Goal: Use online tool/utility: Utilize a website feature to perform a specific function

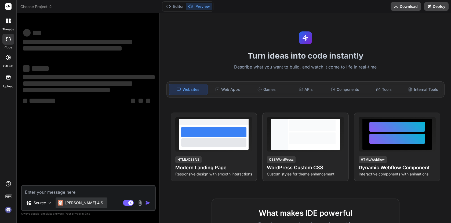
click at [74, 201] on p "[PERSON_NAME] 4 S.." at bounding box center [85, 202] width 40 height 5
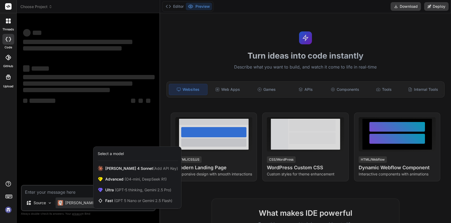
click at [74, 201] on div at bounding box center [225, 111] width 451 height 223
type textarea "x"
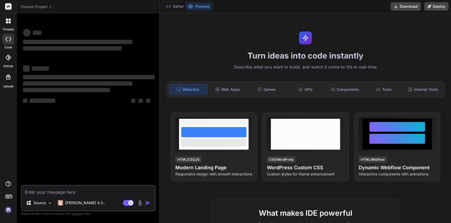
click at [71, 189] on textarea at bounding box center [88, 191] width 133 height 10
click at [74, 194] on textarea at bounding box center [88, 191] width 133 height 10
type textarea "a"
type textarea "x"
type textarea "a"
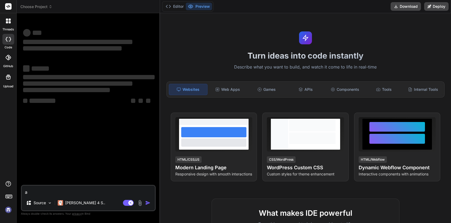
type textarea "x"
type textarea "a p"
type textarea "x"
type textarea "a pa"
type textarea "x"
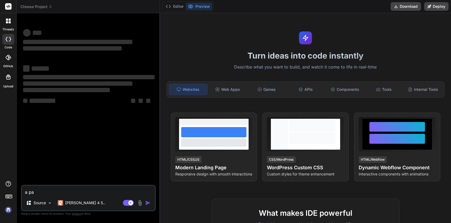
type textarea "a pag"
type textarea "x"
type textarea "a pagi"
type textarea "x"
type textarea "a pagin"
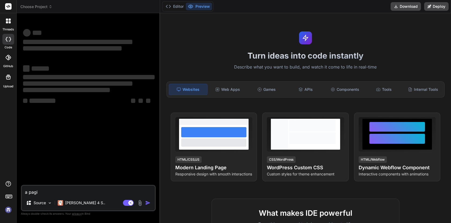
type textarea "x"
type textarea "a pagina"
type textarea "x"
type textarea "a pagina"
type textarea "x"
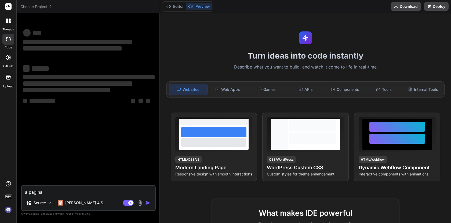
type textarea "a pagina t"
type textarea "x"
type textarea "a pagina ta"
type textarea "x"
type textarea "a pagina ta"
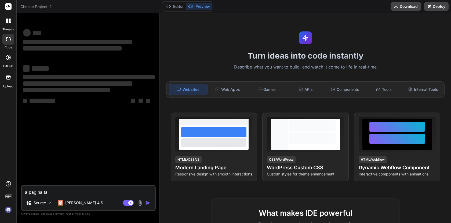
type textarea "x"
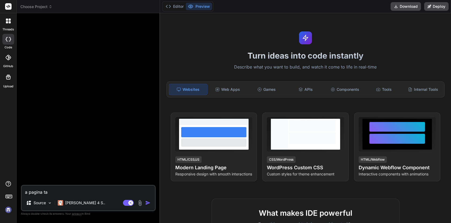
type textarea "a pagina ta h"
type textarea "x"
type textarea "a pagina ta ho"
type textarea "x"
type textarea "a pagina ta hor"
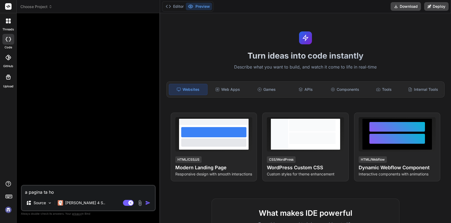
type textarea "x"
type textarea "a pagina ta horr"
type textarea "x"
type textarea "a pagina ta horri"
type textarea "x"
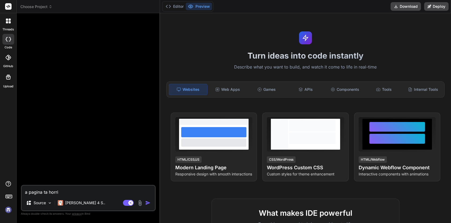
type textarea "a pagina ta horriv"
type textarea "x"
type textarea "a pagina ta horrive"
type textarea "x"
type textarea "a pagina ta horrivel"
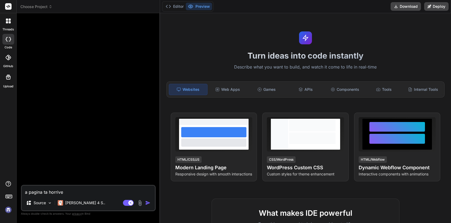
type textarea "x"
type textarea "a pagina ta horrivel"
click at [50, 9] on span "Choose Project" at bounding box center [36, 6] width 32 height 5
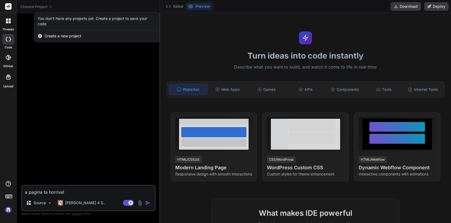
click at [8, 213] on img at bounding box center [8, 209] width 9 height 9
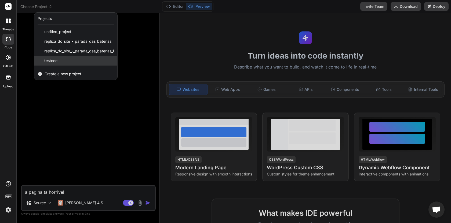
click at [60, 58] on div "testeee" at bounding box center [75, 61] width 83 height 10
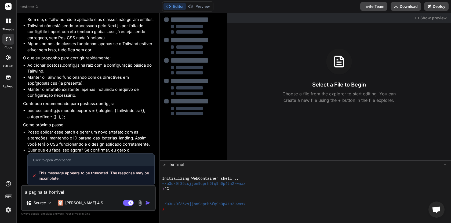
scroll to position [20, 0]
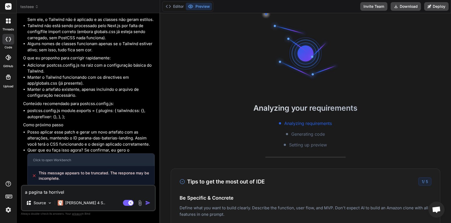
click at [82, 194] on textarea "a pagina ta horrivel" at bounding box center [88, 191] width 133 height 10
click at [144, 203] on div "Agent Mode. When this toggle is activated, AI automatically makes decisions, re…" at bounding box center [137, 203] width 31 height 6
click at [148, 204] on img "button" at bounding box center [147, 202] width 5 height 5
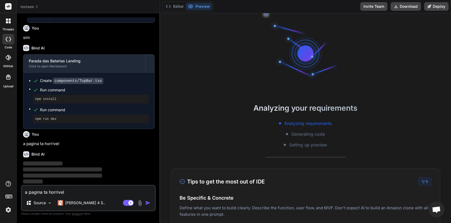
scroll to position [856, 0]
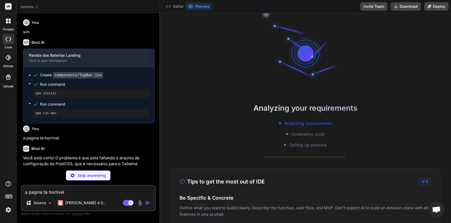
click at [9, 212] on img at bounding box center [8, 209] width 9 height 9
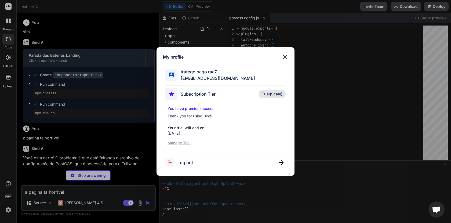
type textarea "x"
type textarea "}"
click at [286, 55] on img at bounding box center [285, 57] width 6 height 6
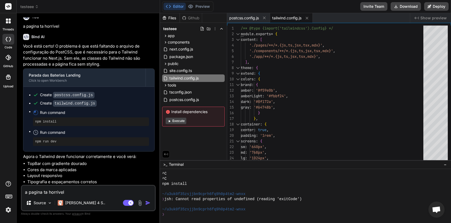
scroll to position [112, 0]
click at [173, 122] on button "Execute" at bounding box center [176, 121] width 21 height 6
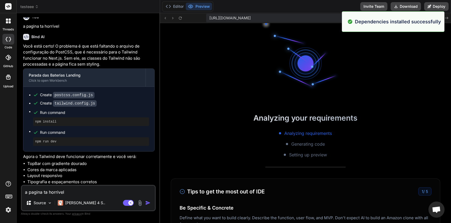
scroll to position [265, 0]
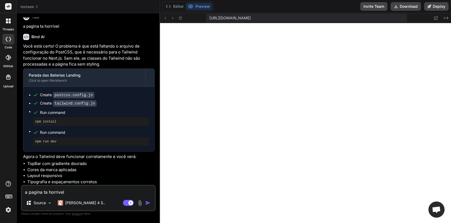
type textarea "x"
click at [436, 21] on button at bounding box center [436, 18] width 6 height 6
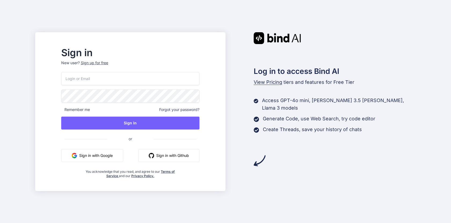
click at [121, 157] on button "Sign in with Google" at bounding box center [92, 155] width 62 height 13
